Goal: Task Accomplishment & Management: Use online tool/utility

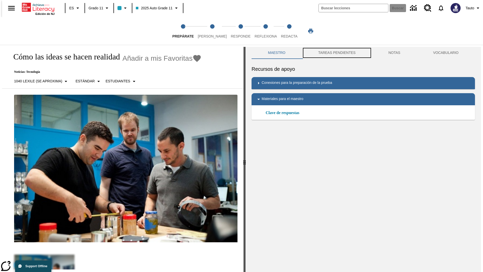
click at [336, 53] on button "TAREAS PENDIENTES" at bounding box center [337, 53] width 70 height 12
